Goal: Transaction & Acquisition: Obtain resource

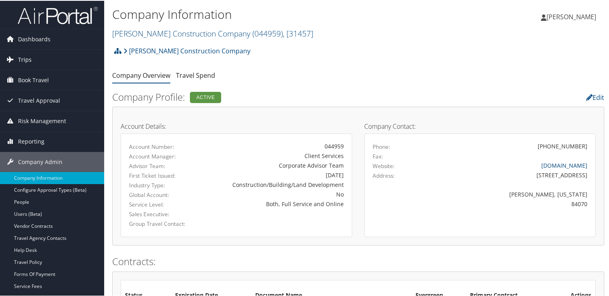
click at [37, 59] on link "Trips" at bounding box center [52, 59] width 104 height 20
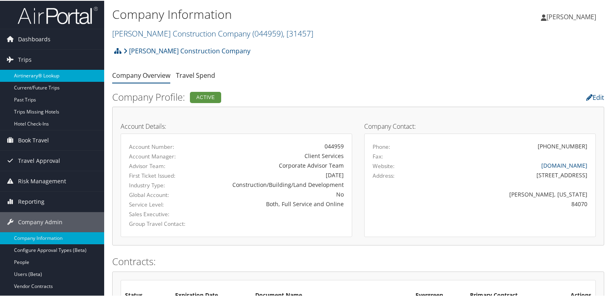
click at [40, 74] on link "Airtinerary® Lookup" at bounding box center [52, 75] width 104 height 12
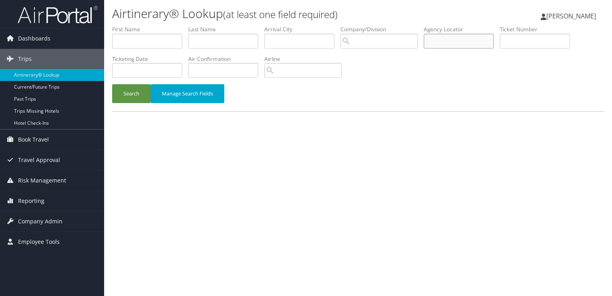
click at [447, 40] on input "text" at bounding box center [459, 41] width 70 height 15
paste input "ELJPXJ"
type input "ELJPXJ"
click at [112, 97] on div "Search Manage Search Fields" at bounding box center [358, 97] width 504 height 27
click at [140, 92] on button "Search" at bounding box center [131, 93] width 38 height 19
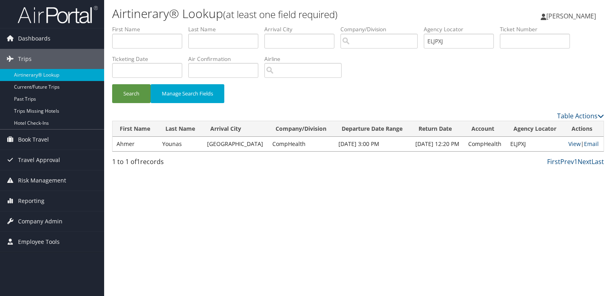
click at [139, 145] on td "Ahmer" at bounding box center [136, 144] width 46 height 14
click at [598, 141] on link "Email" at bounding box center [591, 144] width 15 height 8
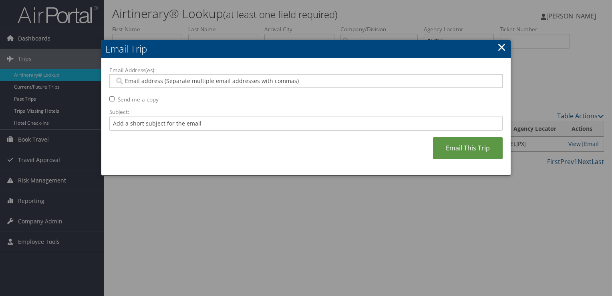
click at [228, 67] on label "Email Address(es):" at bounding box center [305, 70] width 393 height 8
click at [228, 77] on input "Email Address(es):" at bounding box center [306, 81] width 383 height 8
click at [216, 93] on div "Email Address(es): Send me a copy Subject: Email This Trip" at bounding box center [305, 116] width 393 height 101
click at [214, 83] on input "Email Address(es):" at bounding box center [306, 81] width 383 height 8
paste input "DRYOUNAS@GMAIL.COM"
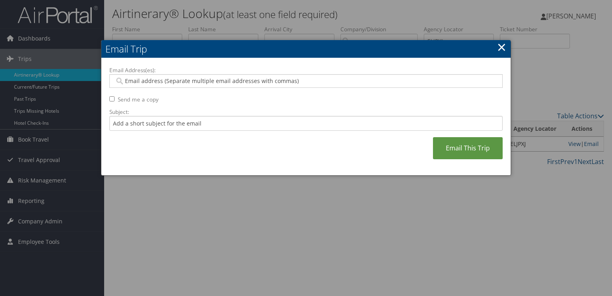
type input "DRYOUNAS@GMAIL.COM"
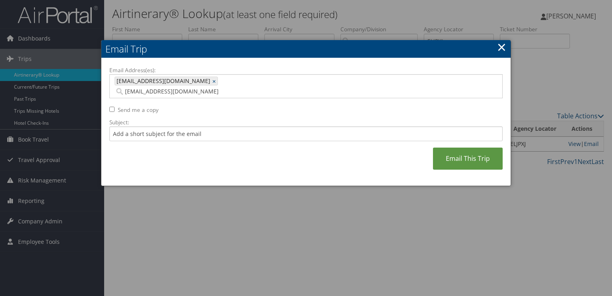
type input "DRYOUNAS@GMAIL.COM"
click at [185, 129] on input "Subject:" at bounding box center [305, 133] width 393 height 15
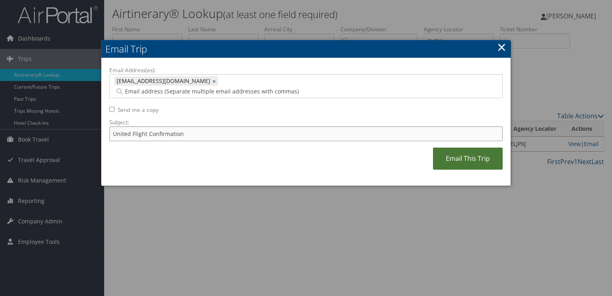
type input "United Flight Confirmation"
click at [470, 153] on link "Email This Trip" at bounding box center [468, 158] width 70 height 22
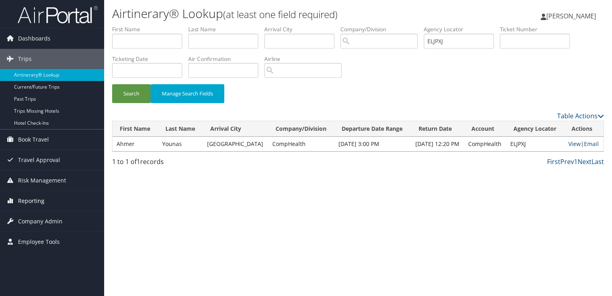
click at [53, 194] on link "Reporting" at bounding box center [52, 201] width 104 height 20
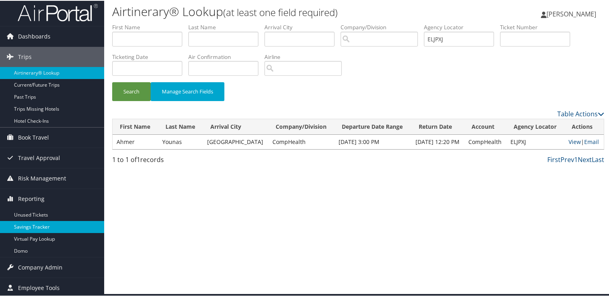
scroll to position [3, 0]
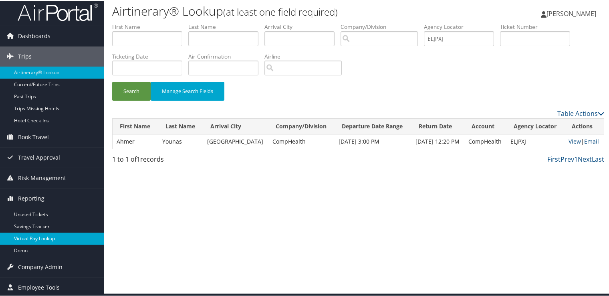
click at [44, 234] on link "Virtual Pay Lookup" at bounding box center [52, 238] width 104 height 12
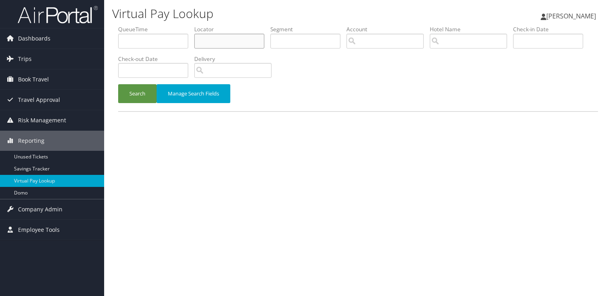
click at [236, 42] on input "text" at bounding box center [229, 41] width 70 height 15
paste input "ELJPXJ"
type input "ELJPXJ"
click at [137, 89] on button "Search" at bounding box center [137, 93] width 38 height 19
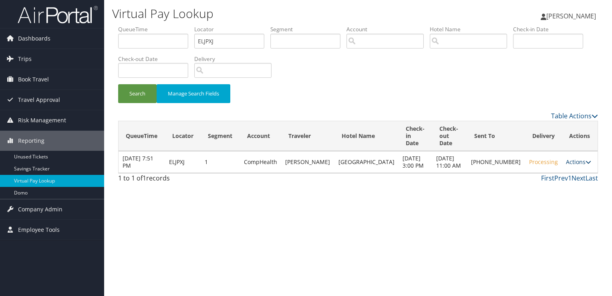
click at [576, 158] on link "Actions" at bounding box center [578, 162] width 25 height 8
click at [324, 163] on td "[PERSON_NAME]" at bounding box center [307, 162] width 53 height 22
copy td "AHMER"
click at [325, 151] on td "[PERSON_NAME]" at bounding box center [307, 162] width 53 height 22
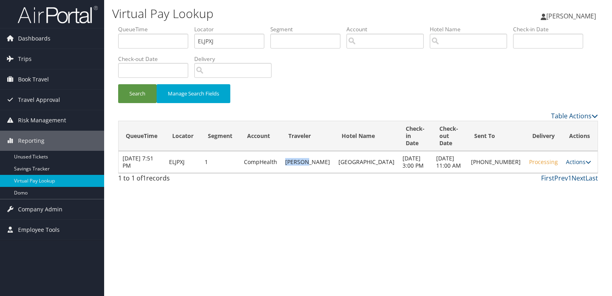
click at [325, 151] on td "[PERSON_NAME]" at bounding box center [307, 162] width 53 height 22
copy td "YOUNAS"
click at [143, 97] on button "Search" at bounding box center [137, 93] width 38 height 19
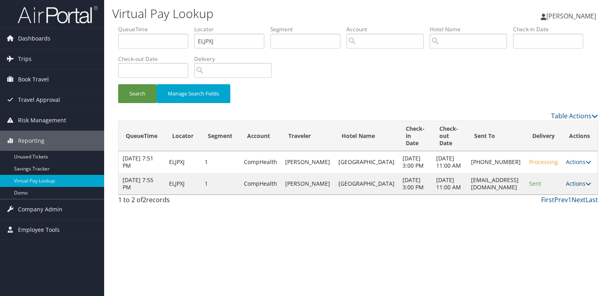
click at [581, 187] on link "Actions" at bounding box center [578, 184] width 25 height 8
click at [564, 217] on link "Logs" at bounding box center [562, 220] width 50 height 14
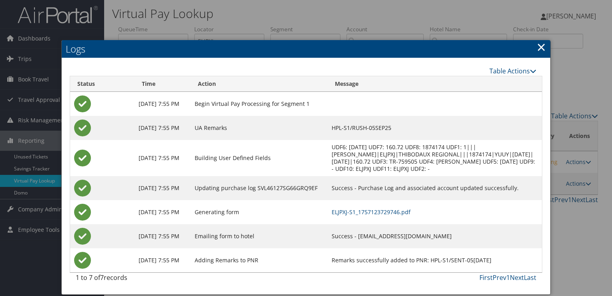
click at [382, 206] on td "ELJPXJ-S1_1757123729746.pdf" at bounding box center [435, 212] width 214 height 24
click at [381, 212] on link "ELJPXJ-S1_1757123729746.pdf" at bounding box center [371, 212] width 79 height 8
